Goal: Check status: Check status

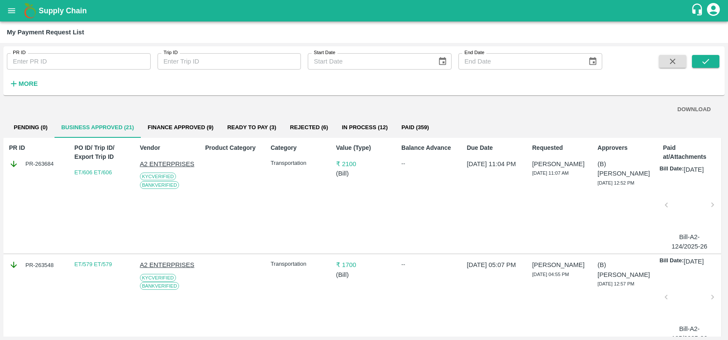
click at [16, 79] on button "More" at bounding box center [23, 83] width 33 height 15
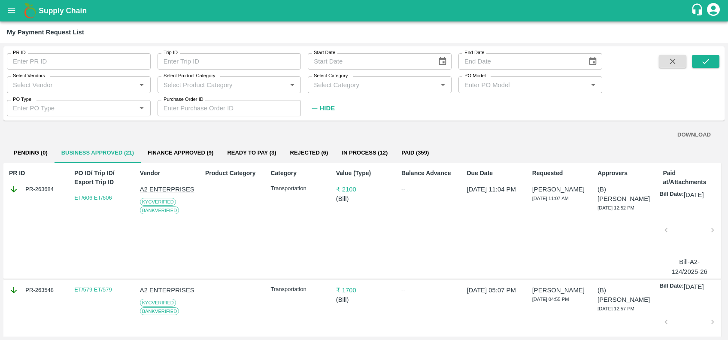
click at [53, 83] on input "Select Vendors" at bounding box center [71, 84] width 124 height 11
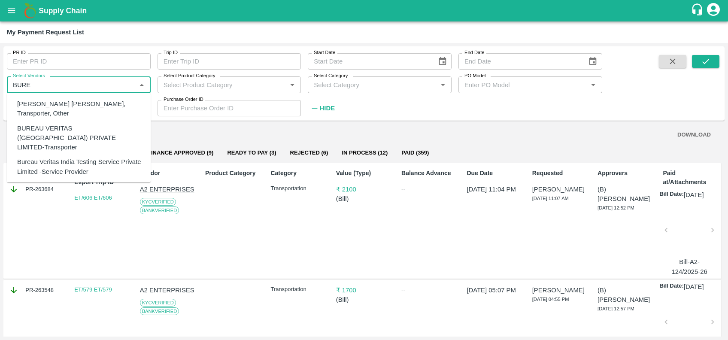
click at [62, 125] on div "BUREAU VERITAS ([GEOGRAPHIC_DATA]) PRIVATE LIMITED-Transporter" at bounding box center [80, 137] width 127 height 29
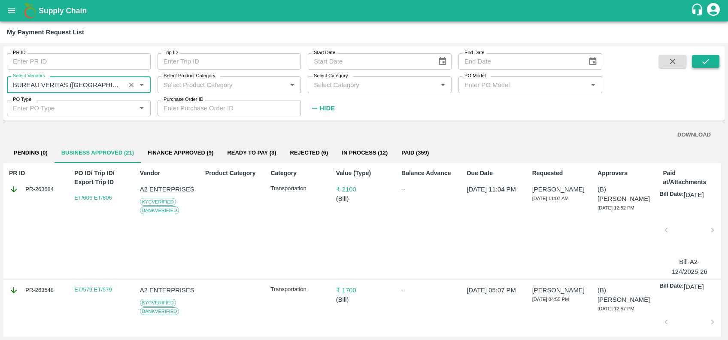
type input "BUREAU VERITAS ([GEOGRAPHIC_DATA]) PRIVATE LIMITED-Transporter"
click at [707, 58] on icon "submit" at bounding box center [705, 61] width 9 height 9
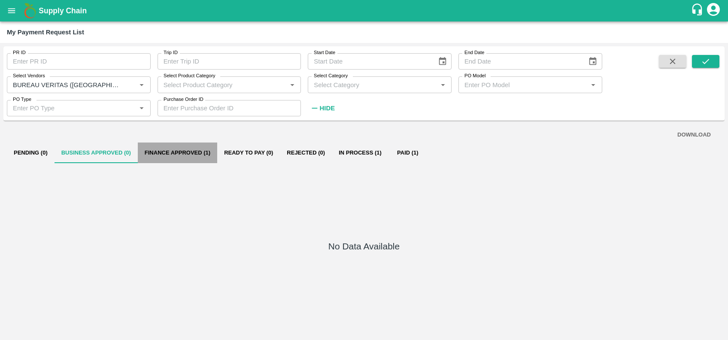
click at [196, 152] on button "Finance Approved (1)" at bounding box center [177, 152] width 79 height 21
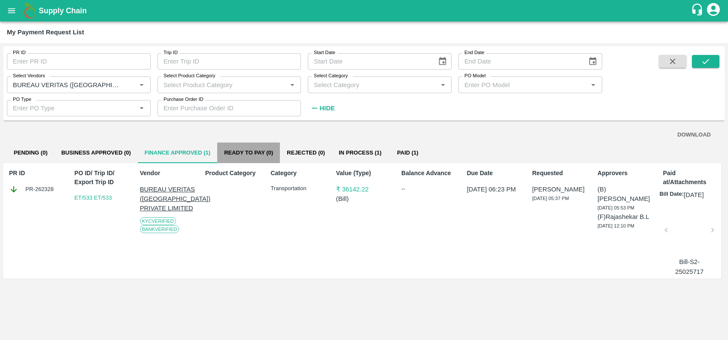
click at [257, 152] on button "Ready To Pay (0)" at bounding box center [248, 152] width 63 height 21
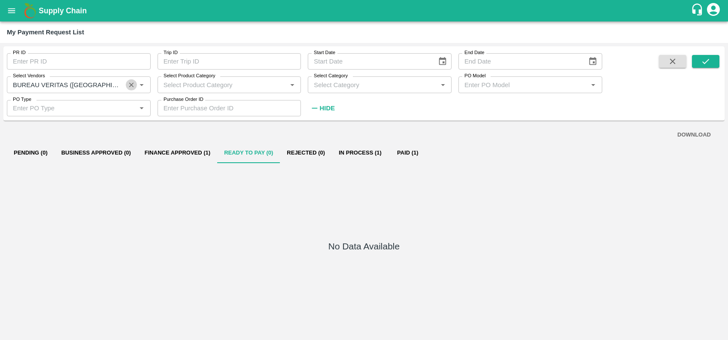
click at [133, 86] on icon "Clear" at bounding box center [131, 84] width 5 height 5
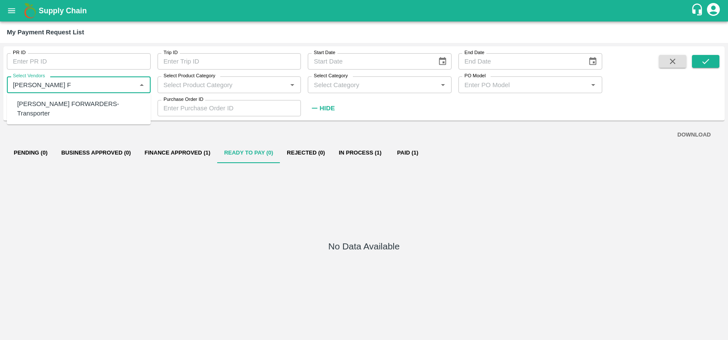
click at [80, 103] on div "[PERSON_NAME] FORWARDERS-Transporter" at bounding box center [80, 108] width 127 height 19
type input "[PERSON_NAME] FORWARDERS-Transporter"
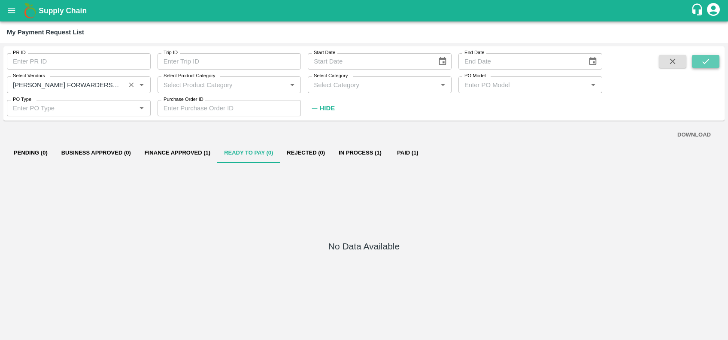
click at [718, 58] on button "submit" at bounding box center [705, 61] width 27 height 13
click at [297, 155] on button "Rejected (1)" at bounding box center [306, 152] width 52 height 21
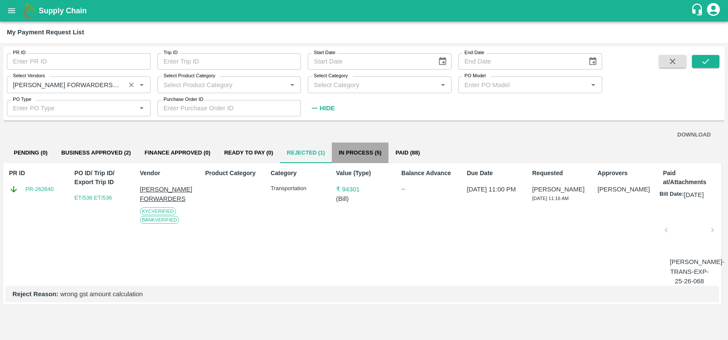
click at [362, 149] on button "In Process (5)" at bounding box center [360, 152] width 57 height 21
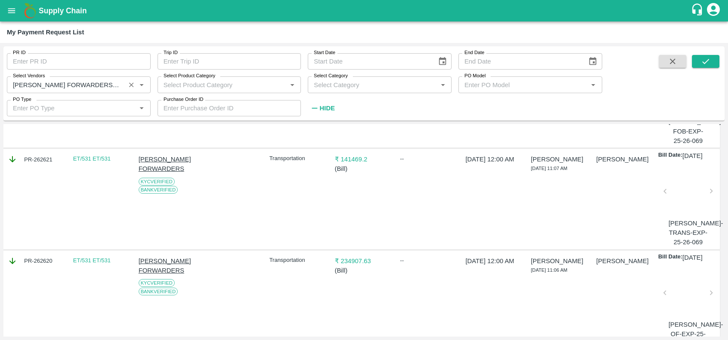
scroll to position [0, 1]
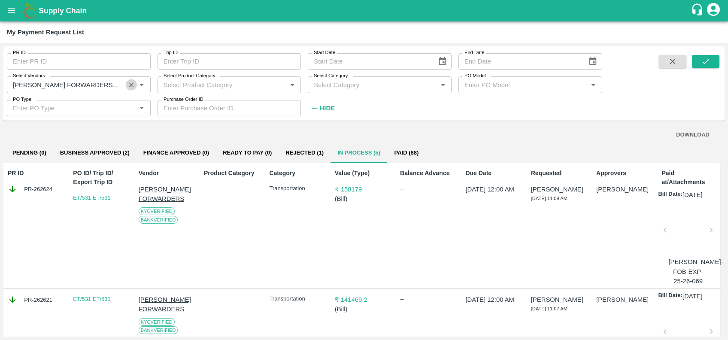
click at [133, 82] on icon "Clear" at bounding box center [131, 84] width 5 height 5
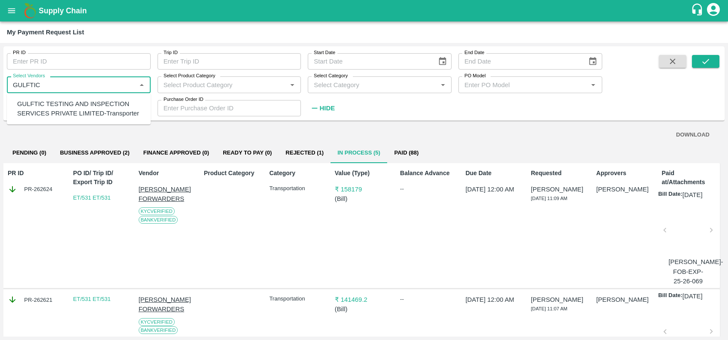
click at [89, 107] on div "GULFTIC TESTING AND INSPECTION SERVICES PRIVATE LIMITED-Transporter" at bounding box center [80, 108] width 127 height 19
type input "GULFTIC TESTING AND INSPECTION SERVICES PRIVATE LIMITED-Transporter"
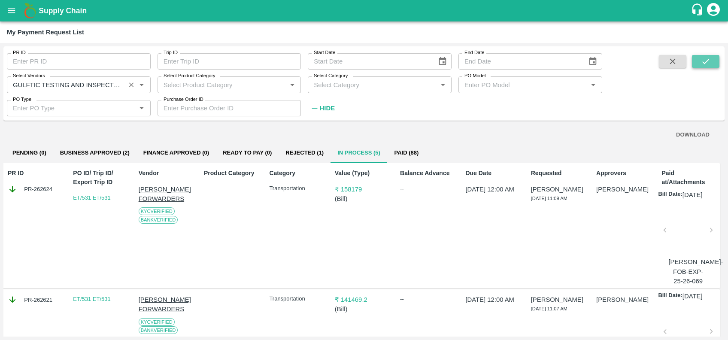
click at [704, 62] on icon "submit" at bounding box center [705, 61] width 9 height 9
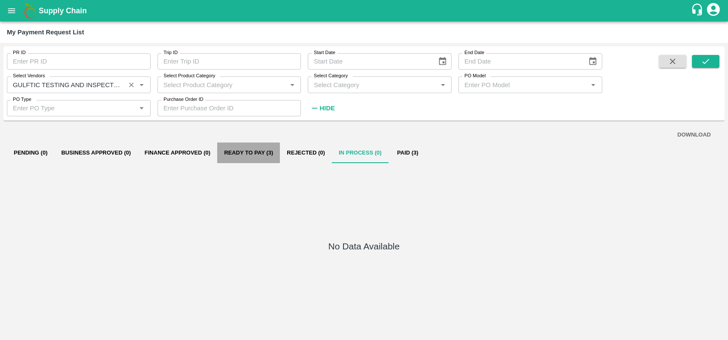
click at [248, 154] on button "Ready To Pay (3)" at bounding box center [248, 152] width 63 height 21
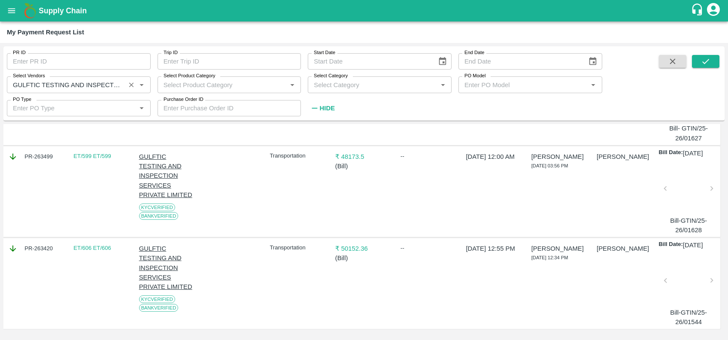
scroll to position [0, 1]
